Goal: Transaction & Acquisition: Purchase product/service

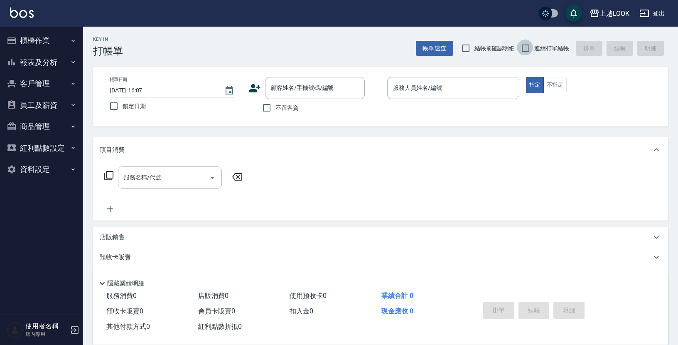
click at [526, 49] on input "連續打單結帳" at bounding box center [525, 47] width 17 height 17
checkbox input "true"
click at [268, 109] on input "不留客資" at bounding box center [266, 107] width 17 height 17
checkbox input "true"
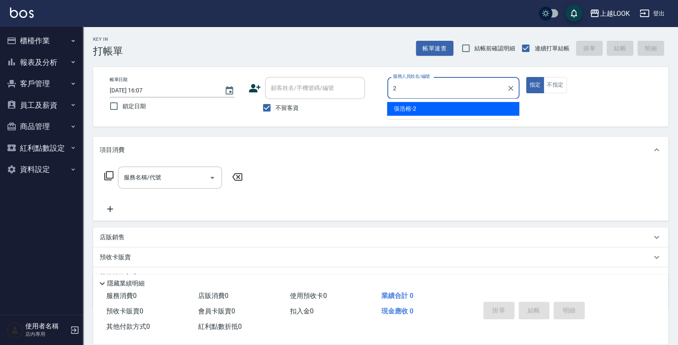
type input "張浩榕-2"
type button "true"
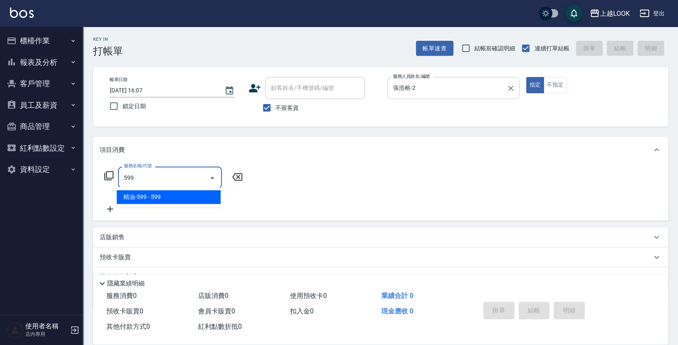
type input "精油-599(0599)"
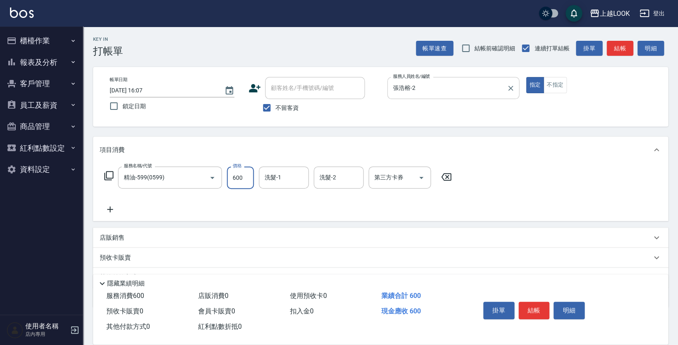
type input "600"
click at [112, 206] on icon at bounding box center [110, 209] width 21 height 10
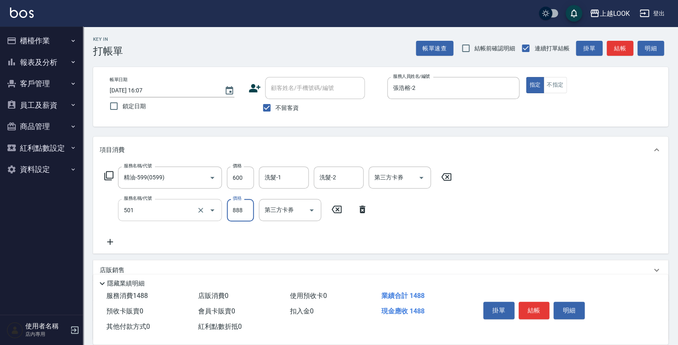
type input "一般染髮(改金額)(501)"
type input "1200"
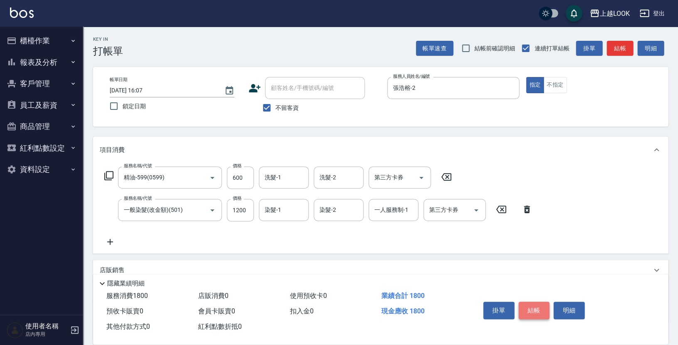
click at [524, 307] on button "結帳" at bounding box center [534, 309] width 31 height 17
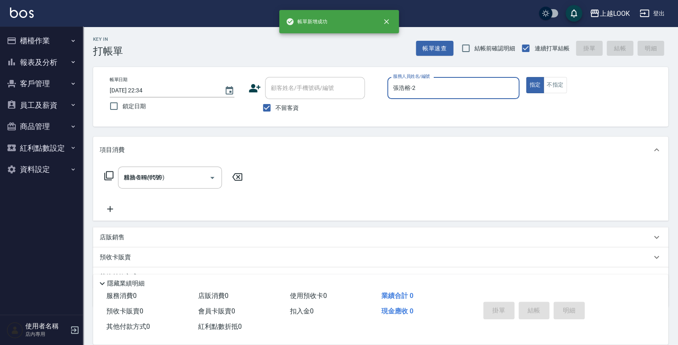
type input "[DATE] 22:34"
